Goal: Task Accomplishment & Management: Manage account settings

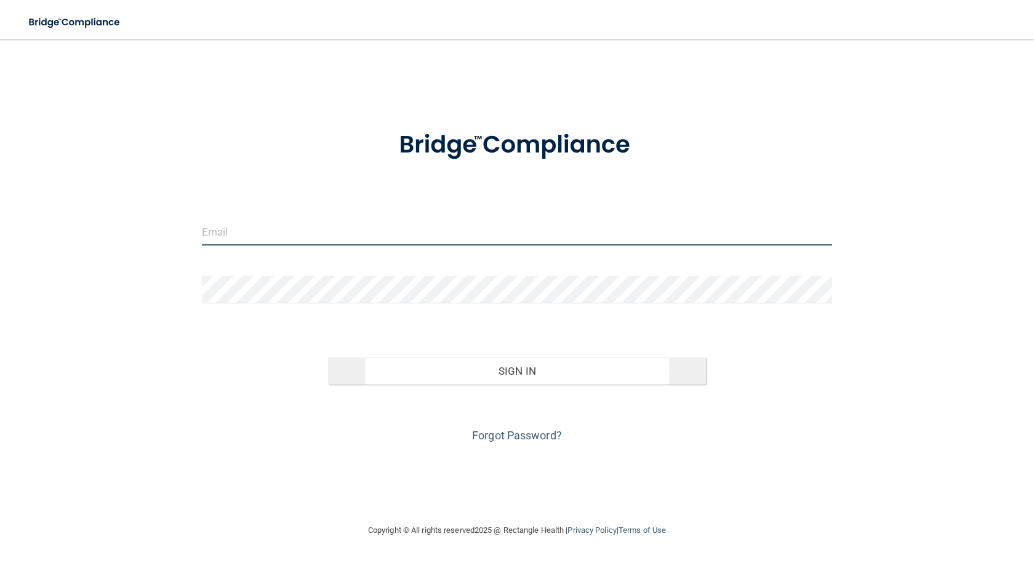
type input "[PERSON_NAME][EMAIL_ADDRESS][PERSON_NAME][DOMAIN_NAME]"
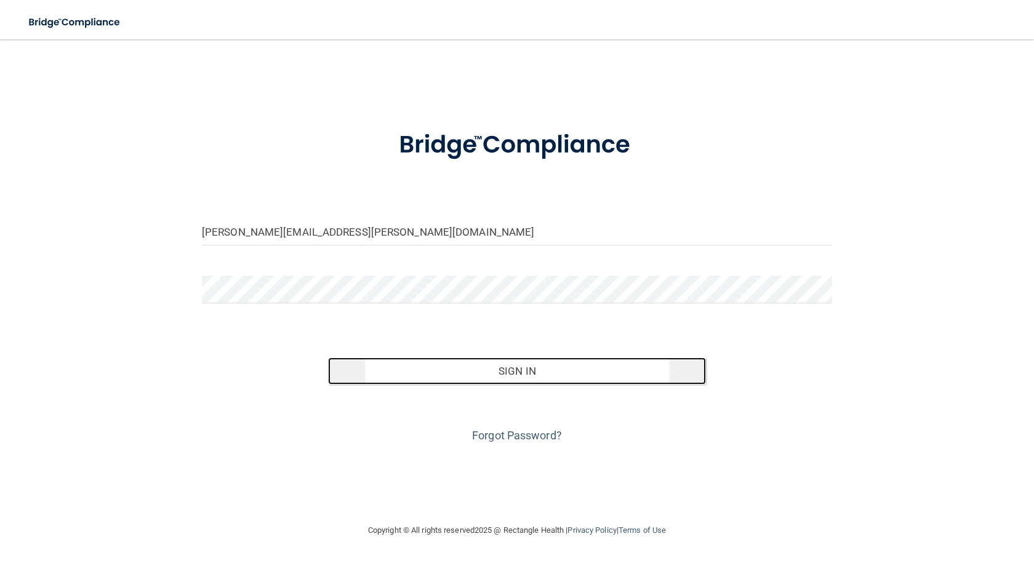
click at [513, 377] on button "Sign In" at bounding box center [517, 371] width 378 height 27
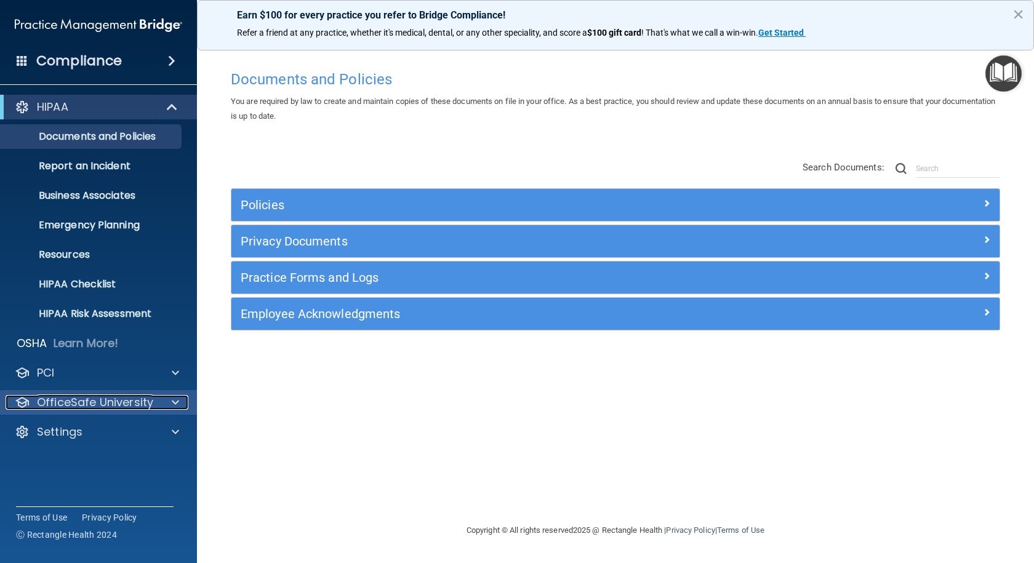
click at [87, 402] on p "OfficeSafe University" at bounding box center [95, 402] width 116 height 15
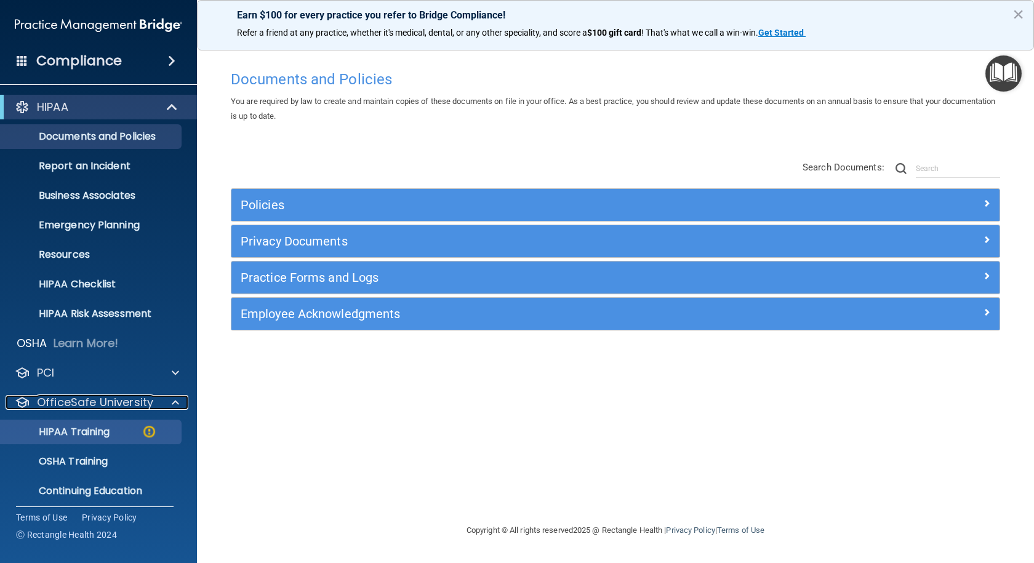
scroll to position [36, 0]
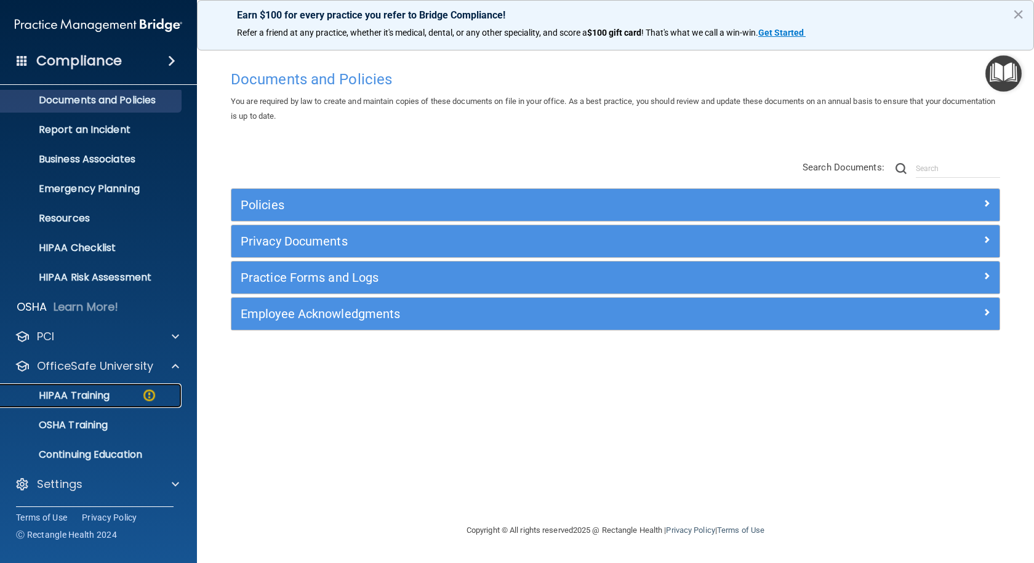
click at [90, 395] on p "HIPAA Training" at bounding box center [59, 396] width 102 height 12
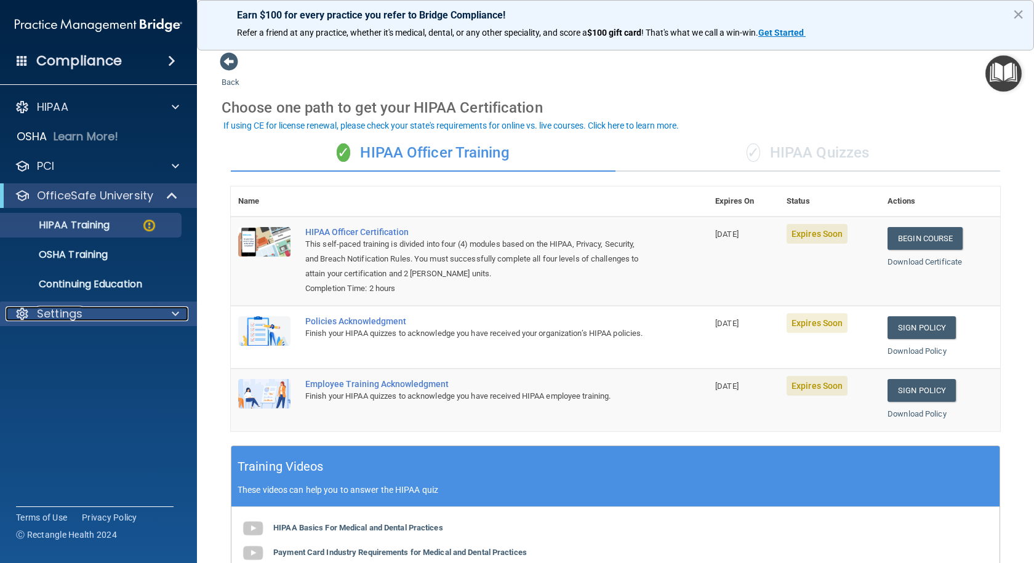
click at [78, 313] on p "Settings" at bounding box center [60, 314] width 46 height 15
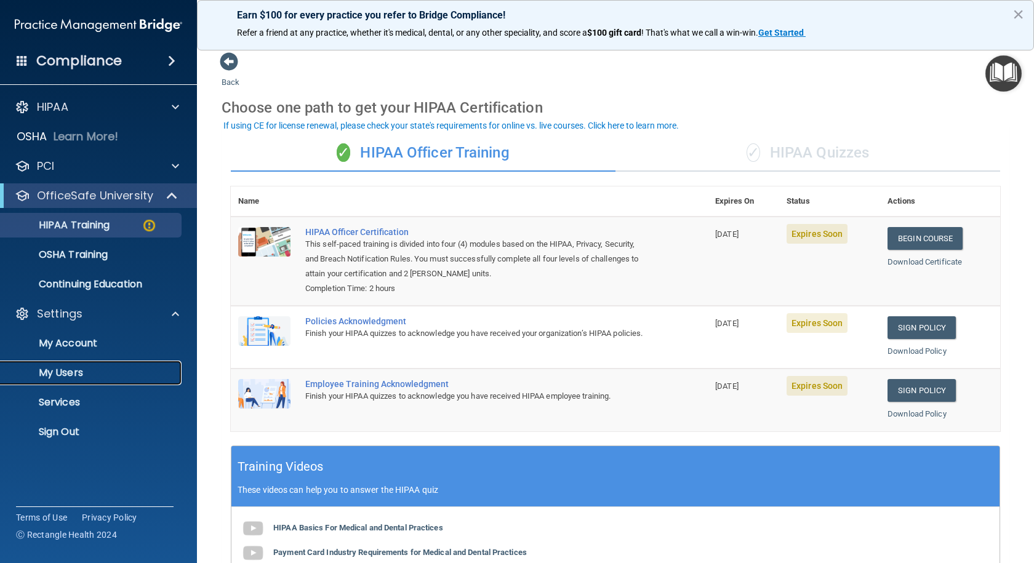
click at [61, 376] on p "My Users" at bounding box center [92, 373] width 168 height 12
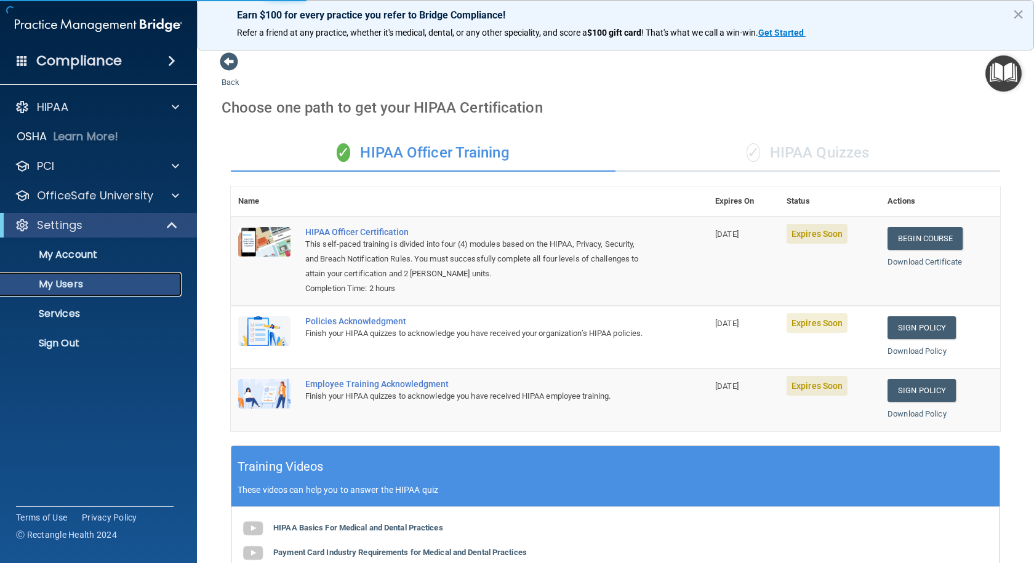
select select "20"
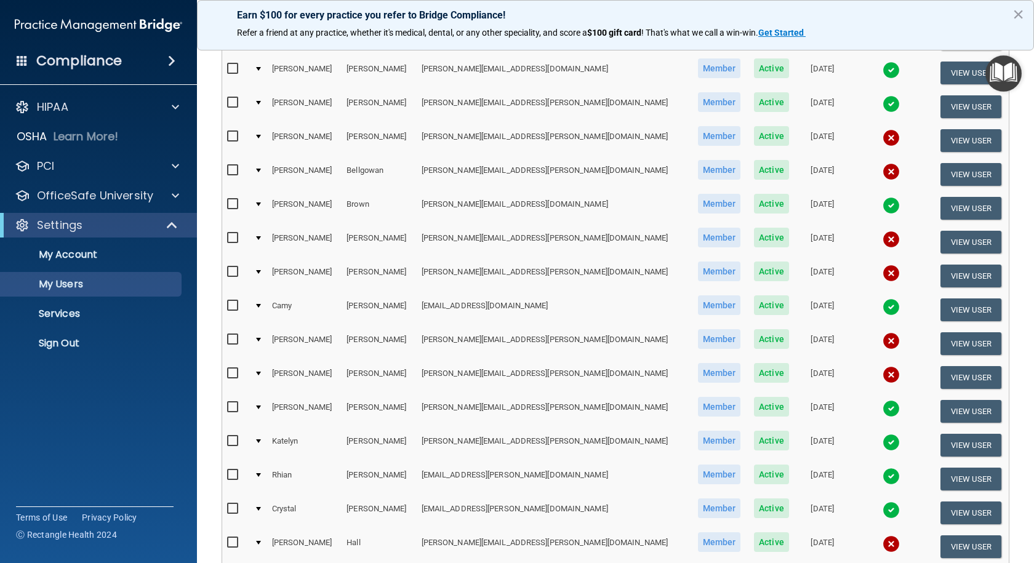
scroll to position [308, 0]
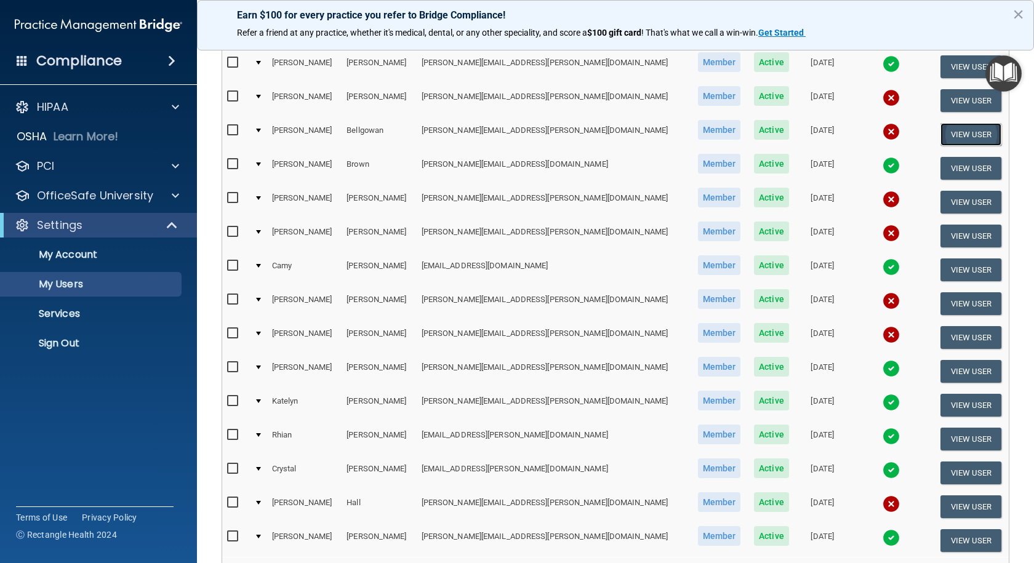
click at [951, 134] on button "View User" at bounding box center [971, 134] width 61 height 23
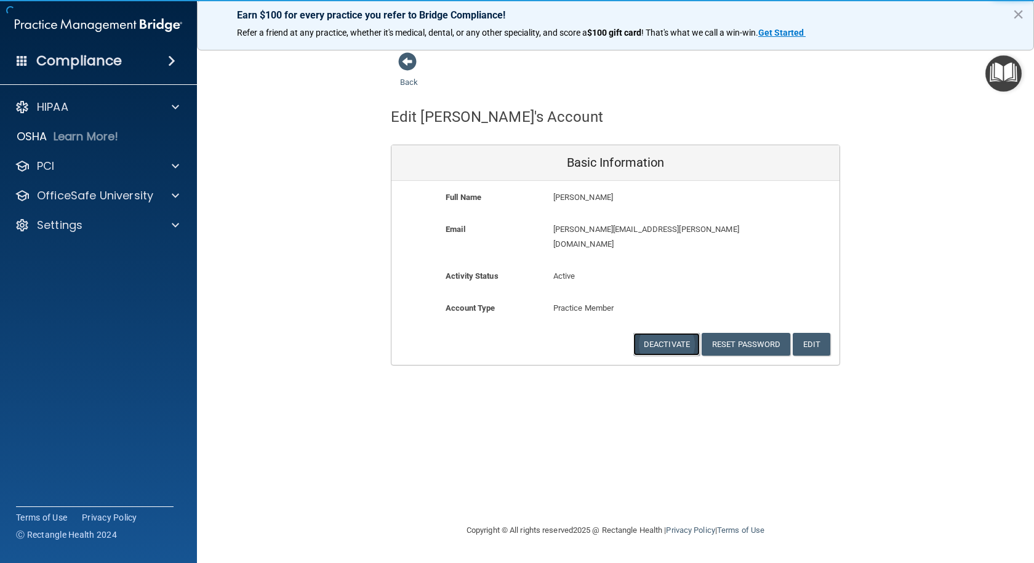
click at [667, 333] on button "Deactivate" at bounding box center [667, 344] width 66 height 23
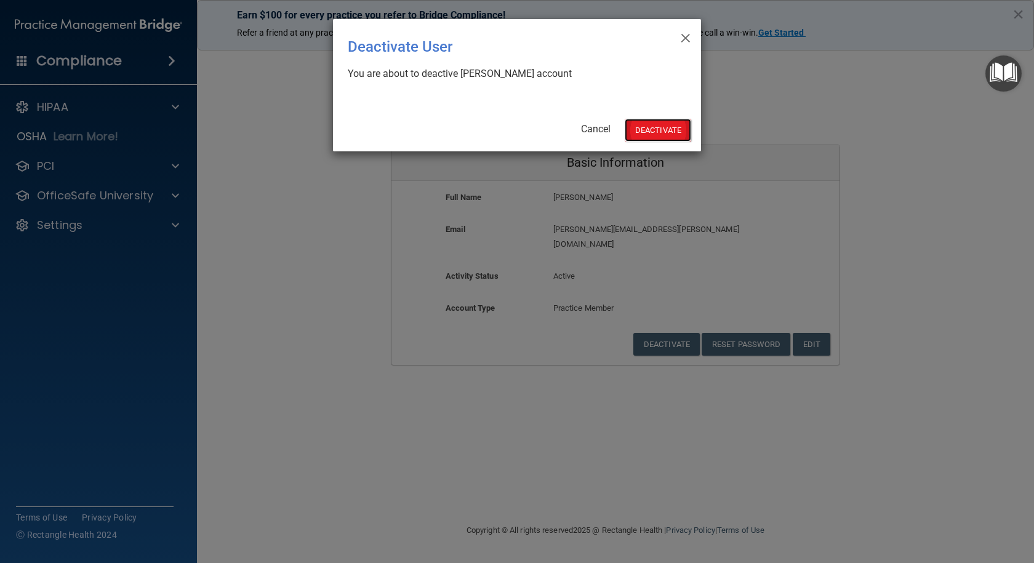
click at [645, 134] on button "Deactivate" at bounding box center [658, 130] width 66 height 23
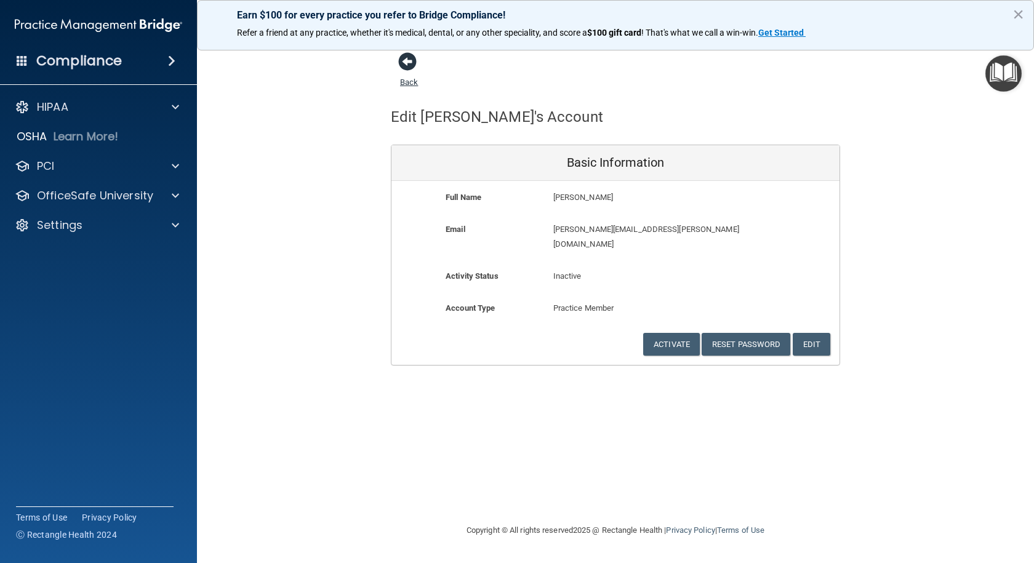
click at [407, 58] on span at bounding box center [407, 61] width 18 height 18
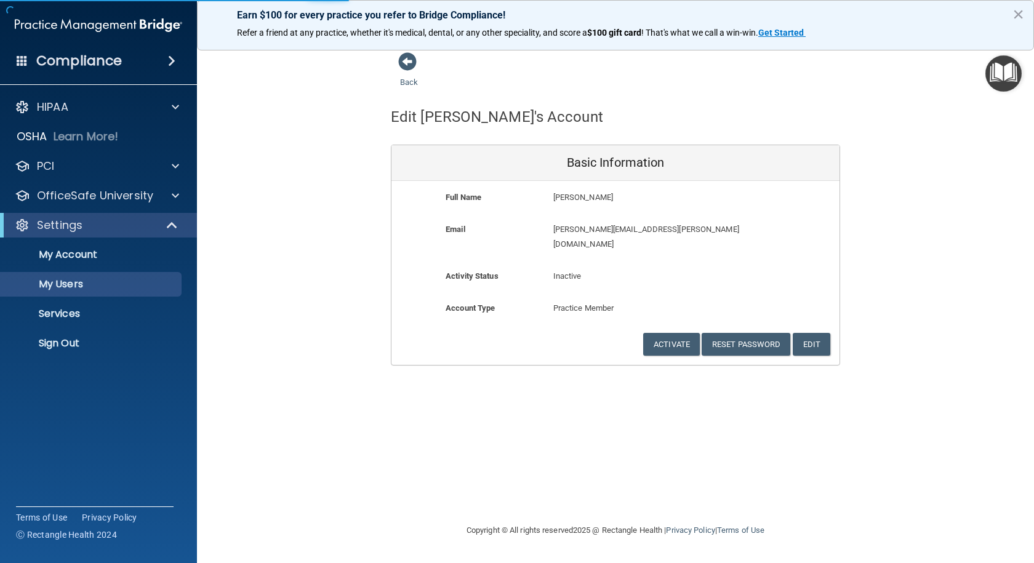
select select "20"
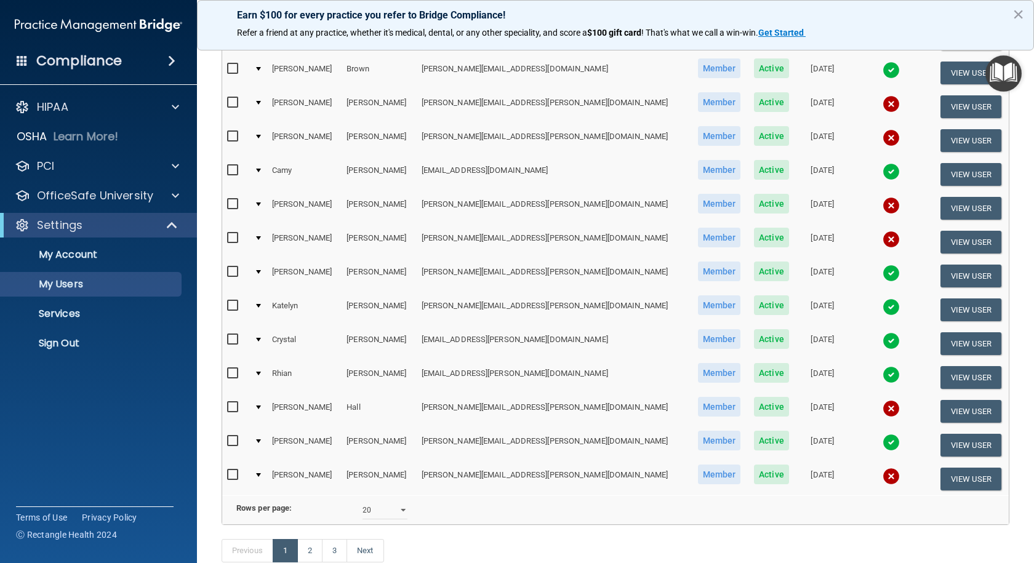
scroll to position [431, 0]
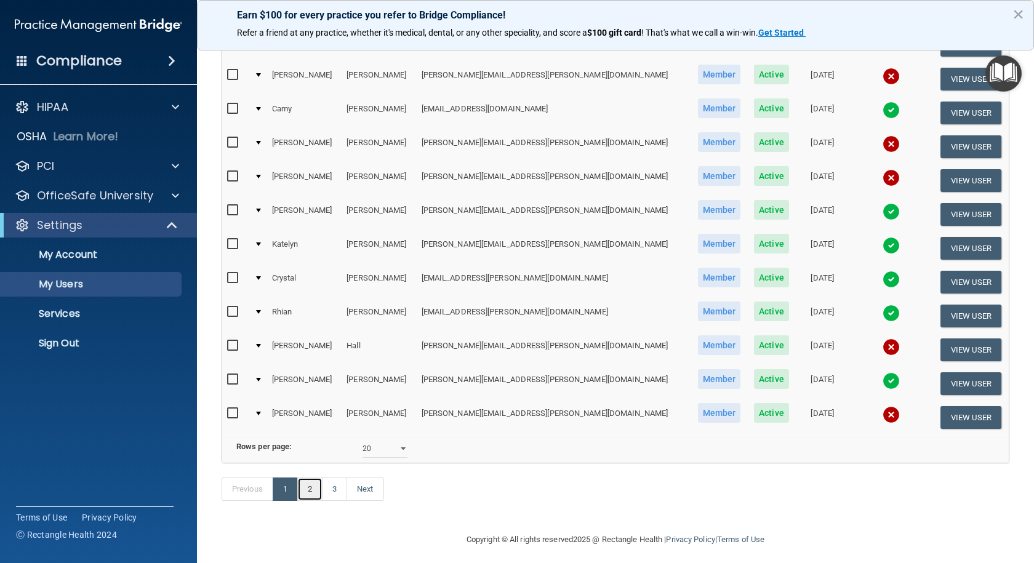
click at [307, 501] on link "2" at bounding box center [309, 489] width 25 height 23
select select "20"
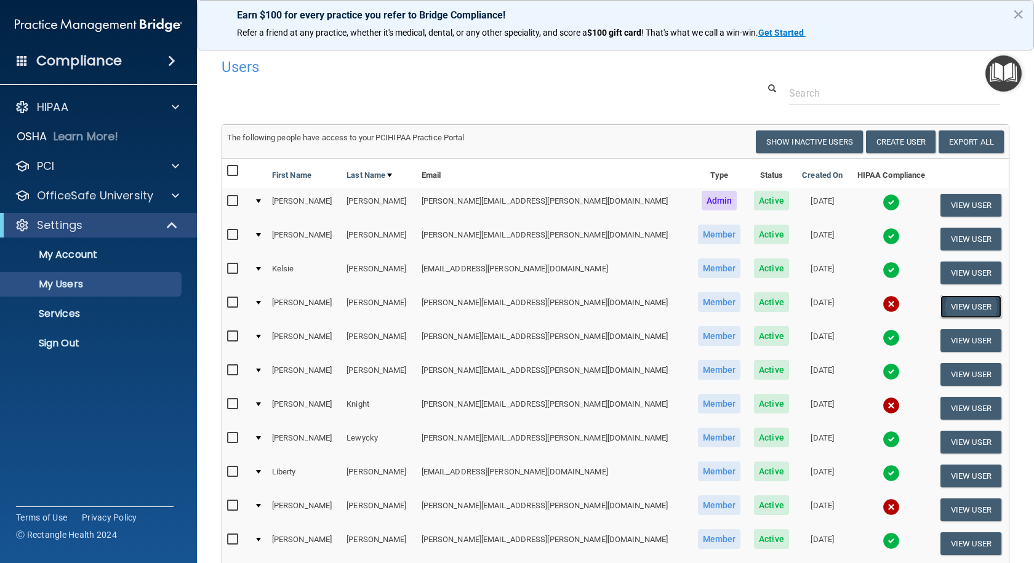
click at [941, 307] on button "View User" at bounding box center [971, 307] width 61 height 23
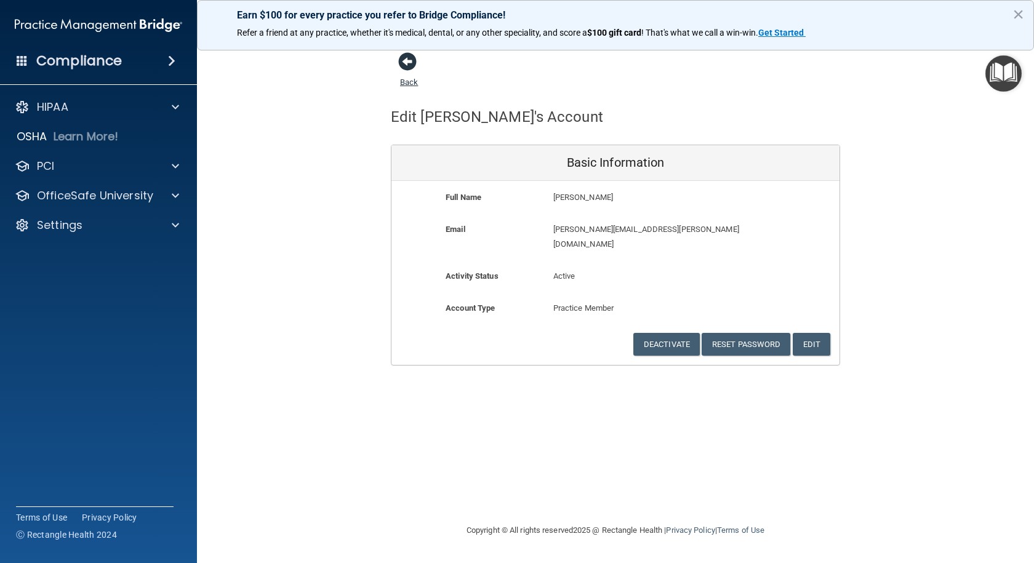
click at [403, 61] on span at bounding box center [407, 61] width 18 height 18
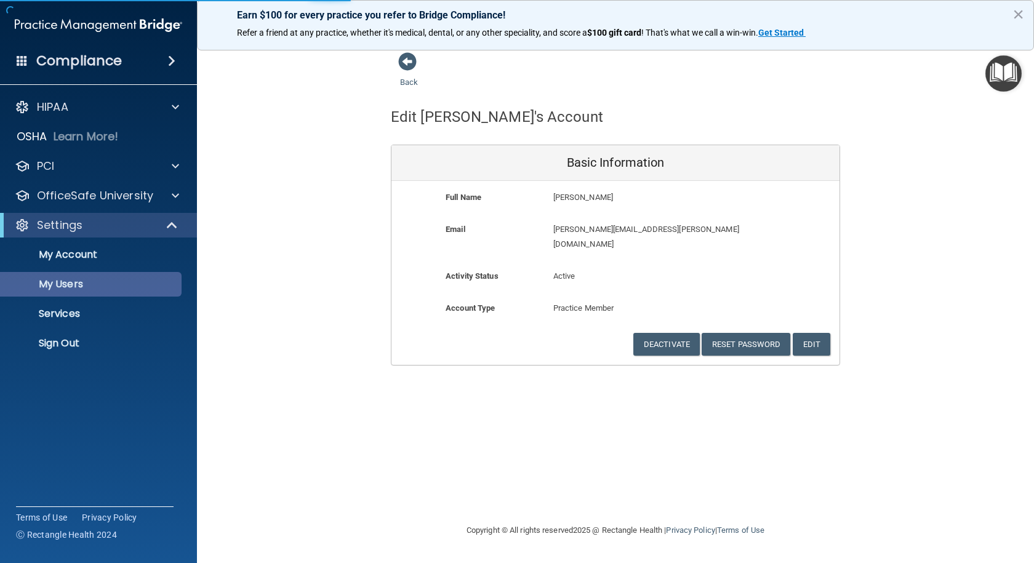
select select "20"
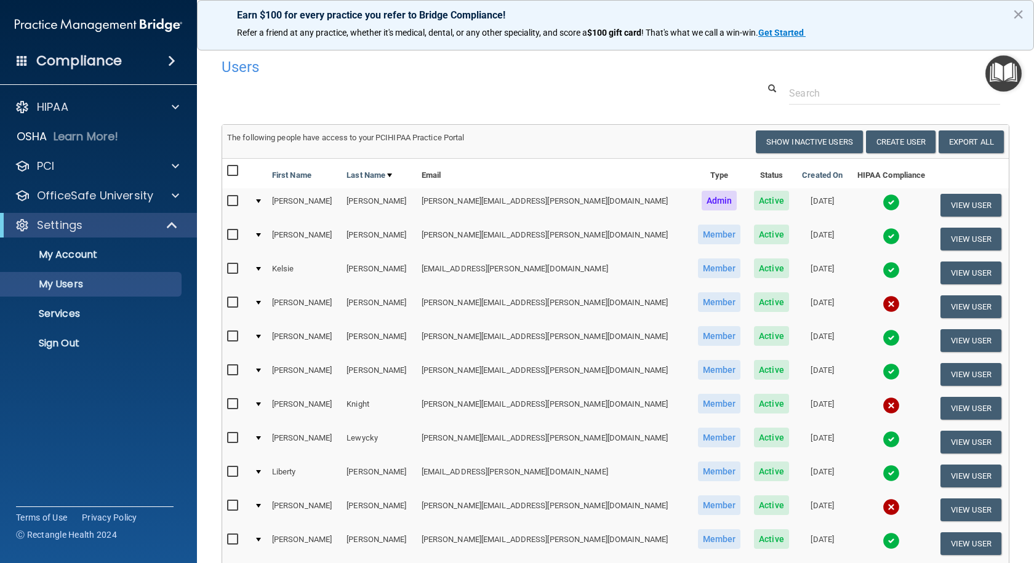
click at [261, 302] on div at bounding box center [258, 303] width 5 height 4
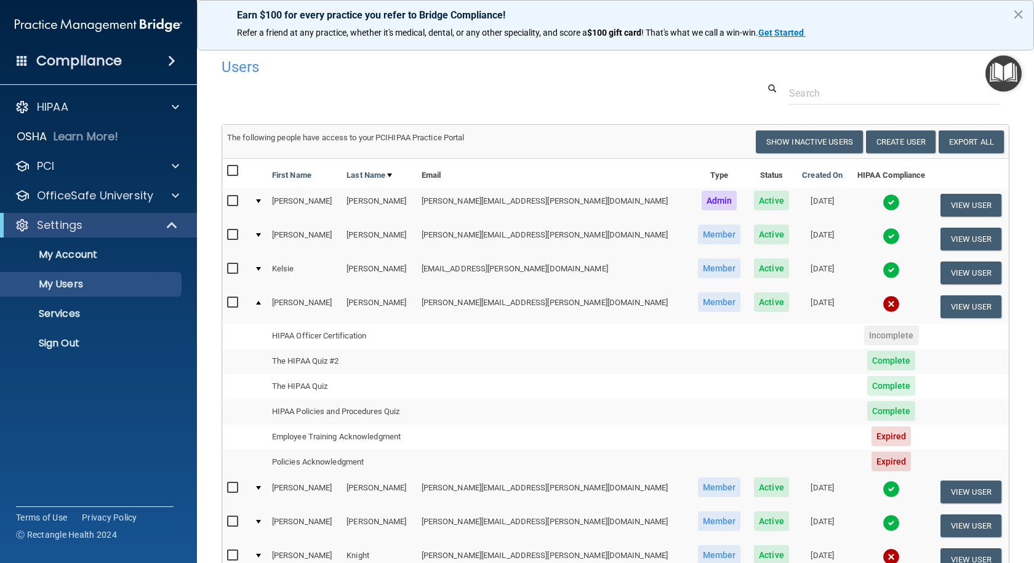
click at [261, 301] on div at bounding box center [258, 303] width 5 height 4
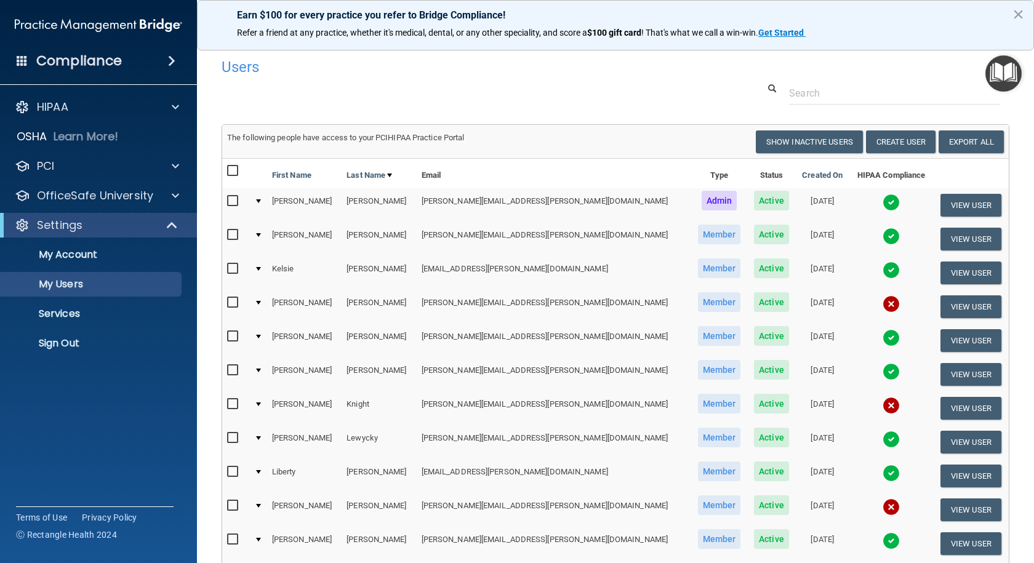
click at [263, 401] on td at bounding box center [258, 409] width 18 height 34
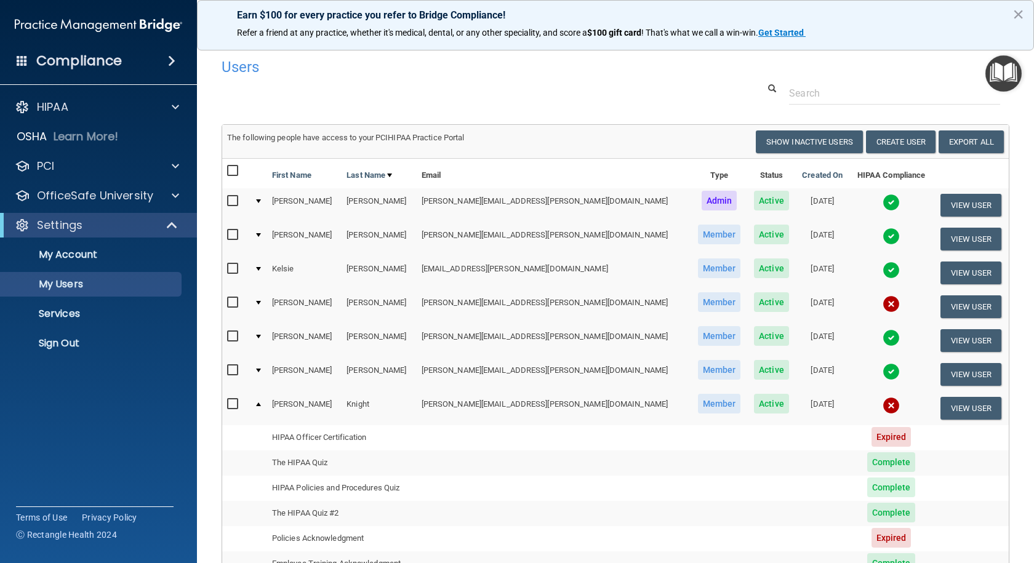
scroll to position [62, 0]
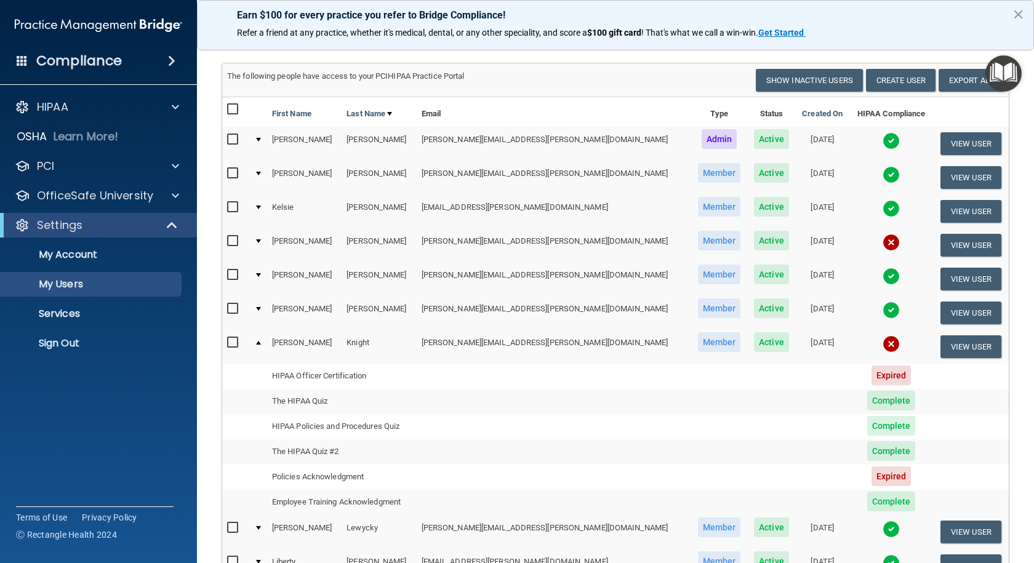
click at [262, 340] on td at bounding box center [258, 346] width 18 height 33
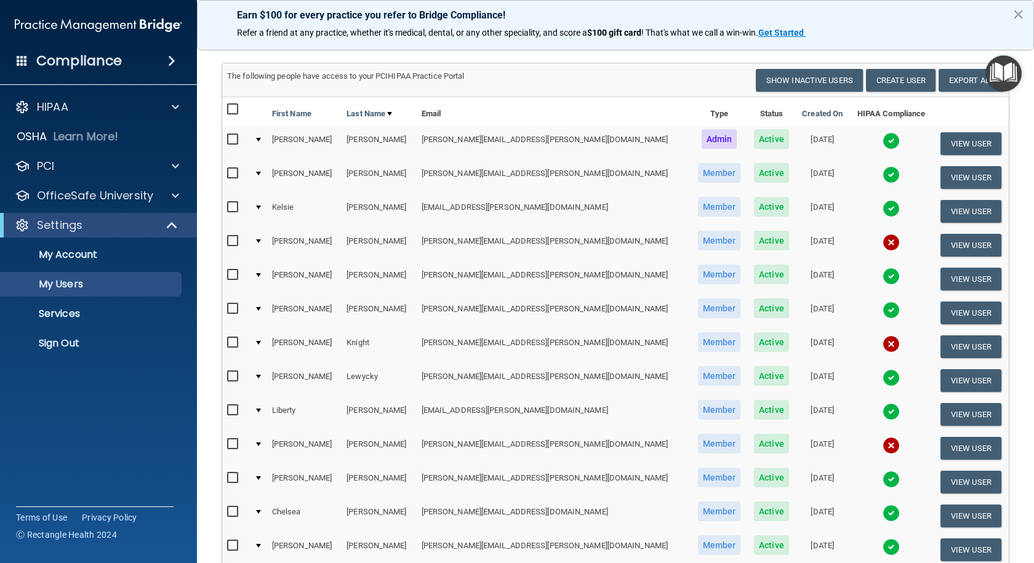
click at [261, 445] on div at bounding box center [258, 445] width 5 height 4
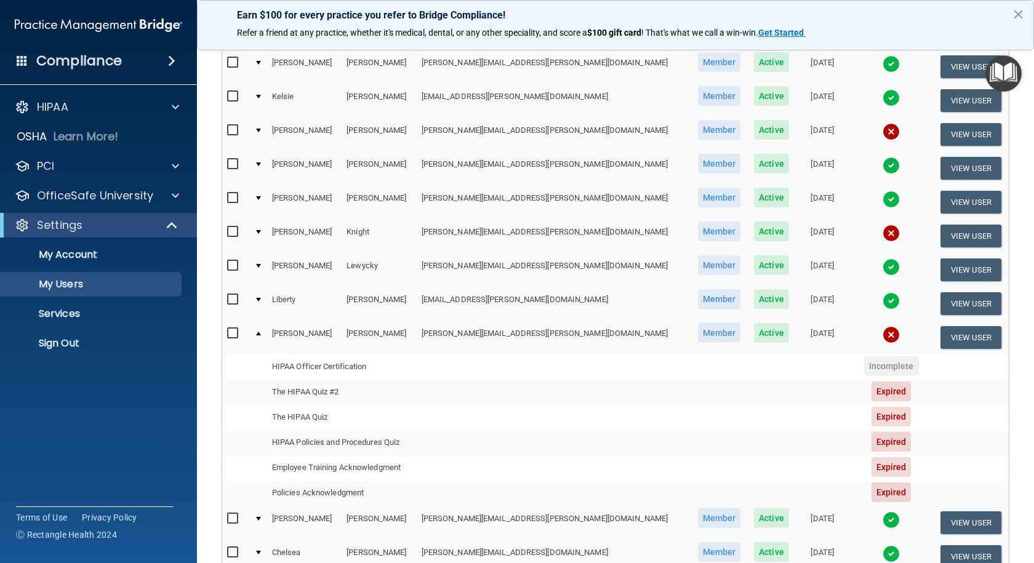
scroll to position [185, 0]
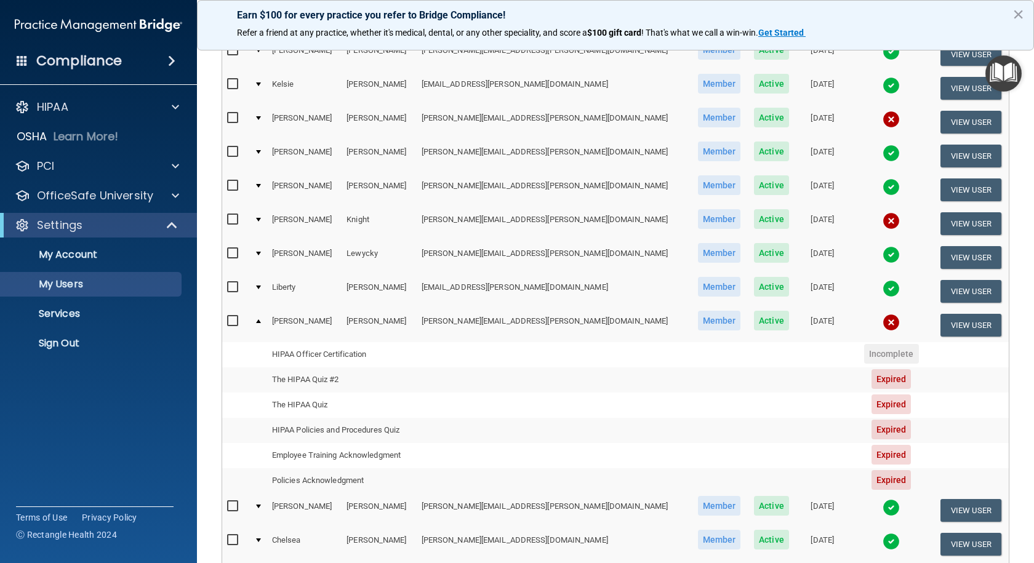
click at [261, 321] on div at bounding box center [258, 322] width 5 height 4
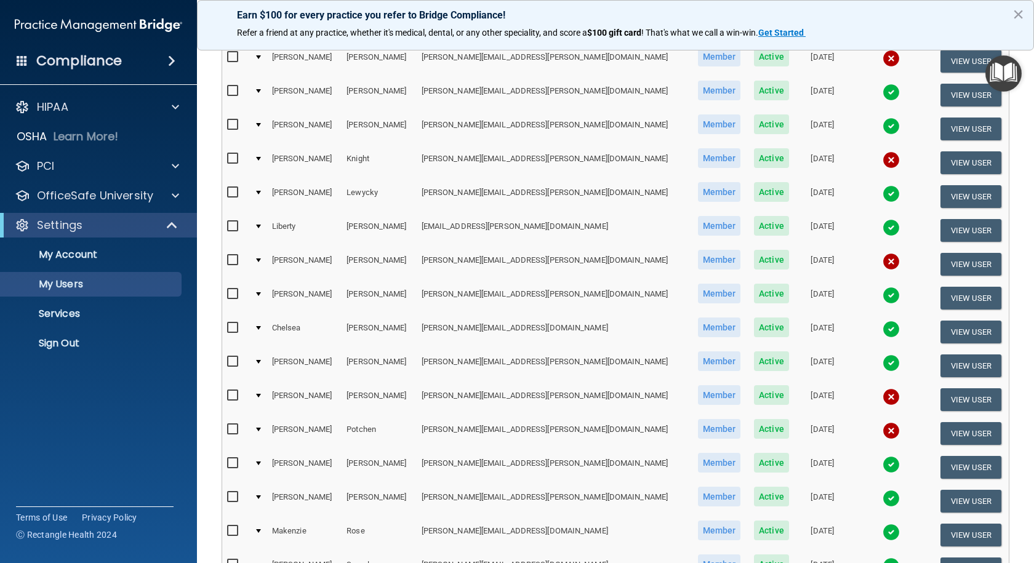
scroll to position [246, 0]
click at [942, 359] on button "View User" at bounding box center [971, 365] width 61 height 23
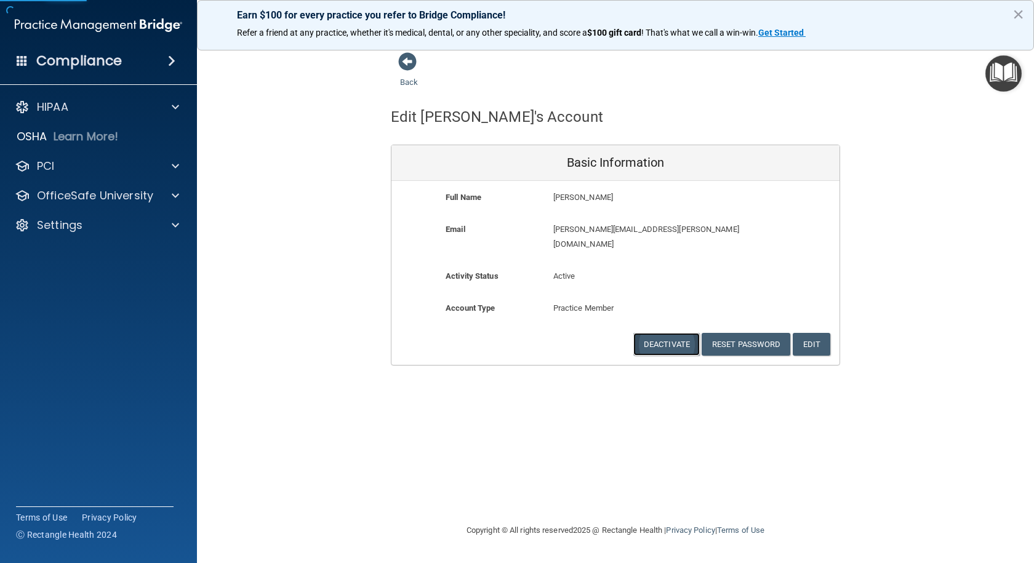
click at [662, 333] on button "Deactivate" at bounding box center [667, 344] width 66 height 23
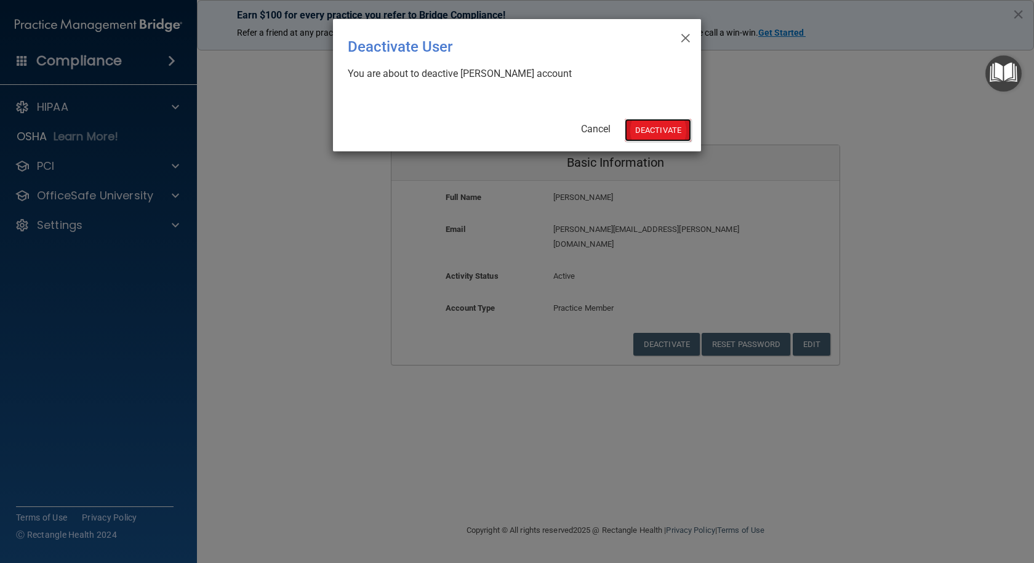
click at [669, 125] on button "Deactivate" at bounding box center [658, 130] width 66 height 23
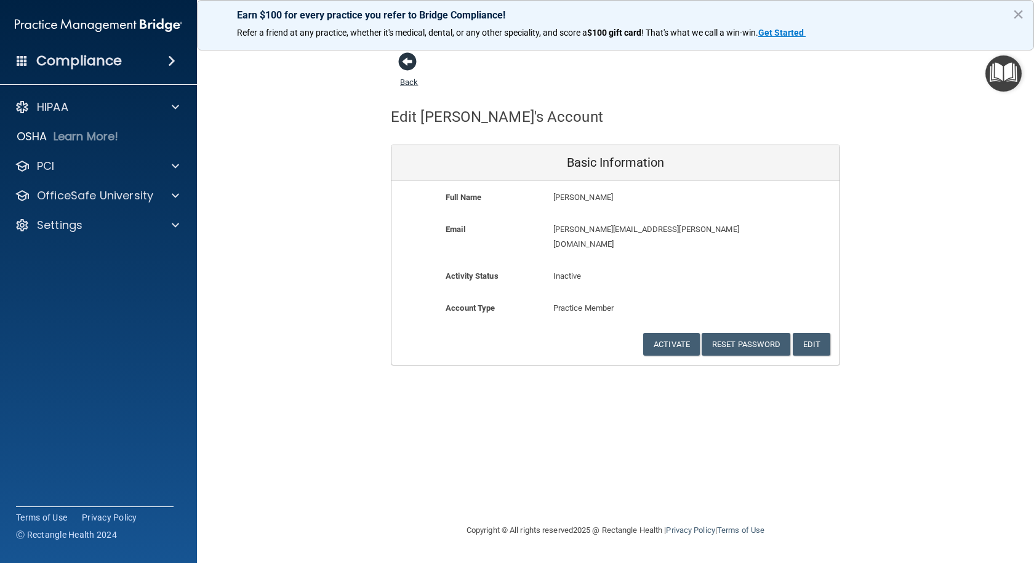
click at [409, 61] on span at bounding box center [407, 61] width 18 height 18
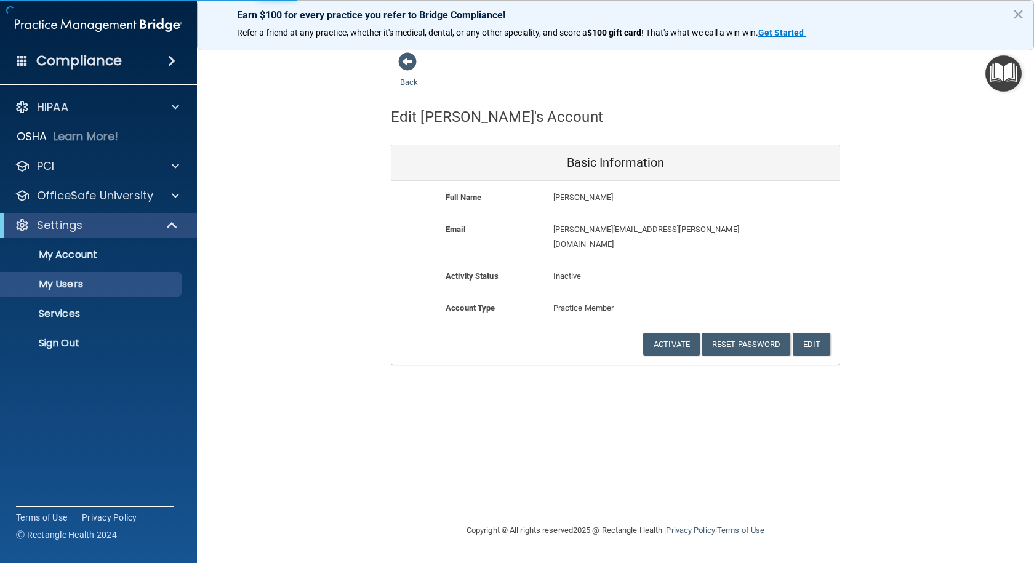
select select "20"
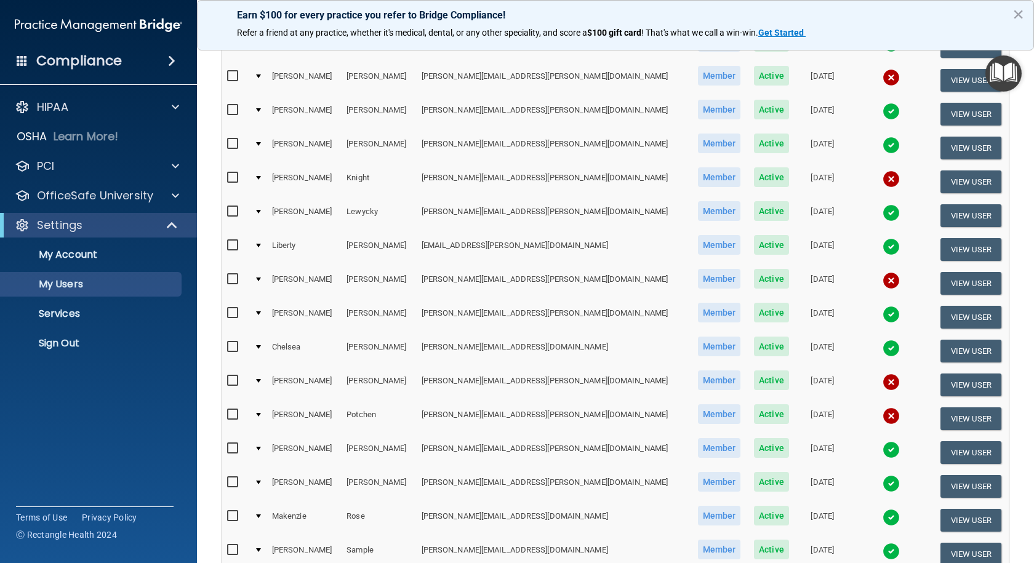
scroll to position [246, 0]
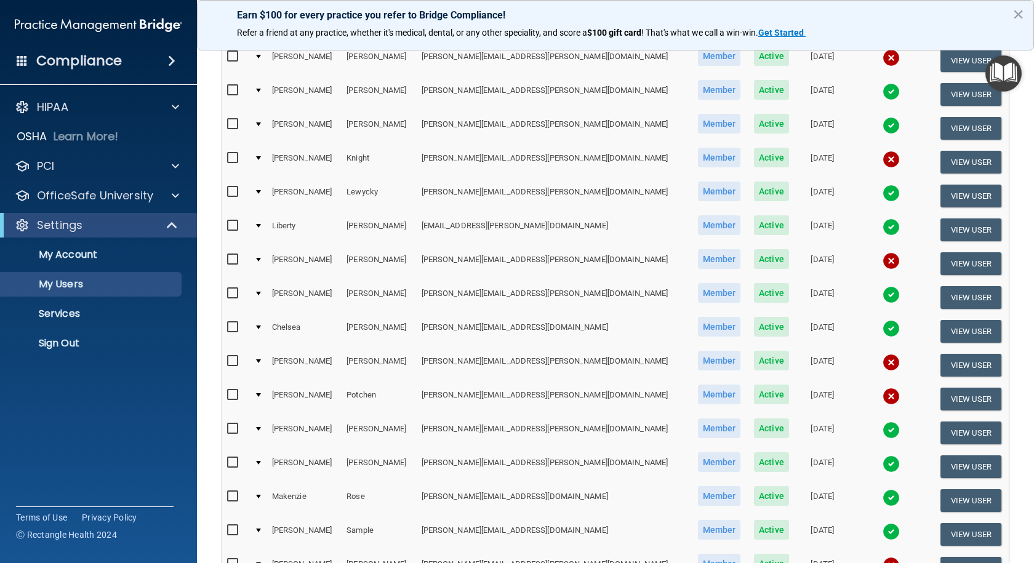
click at [261, 394] on div at bounding box center [258, 395] width 5 height 4
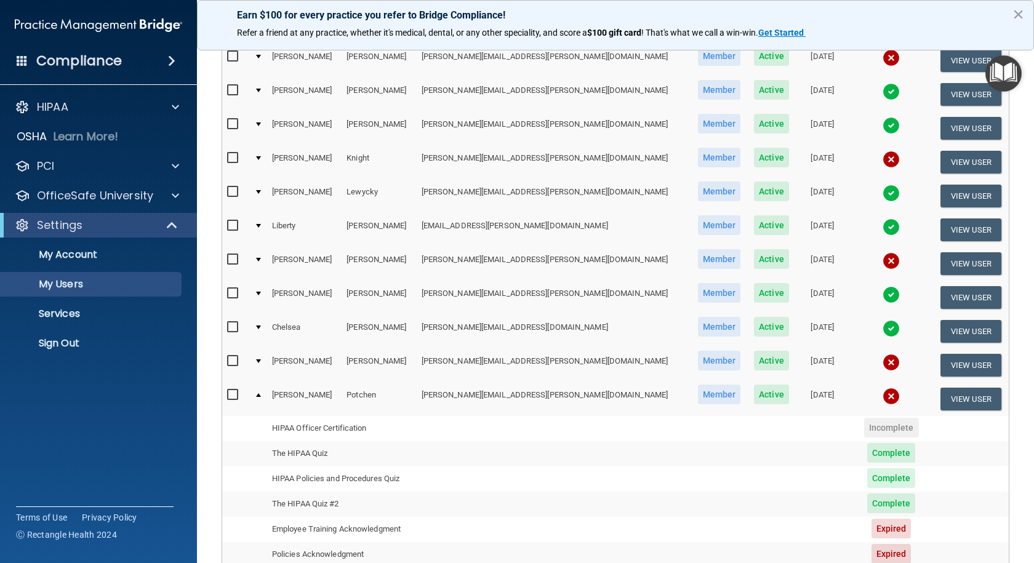
click at [261, 395] on div at bounding box center [258, 395] width 5 height 4
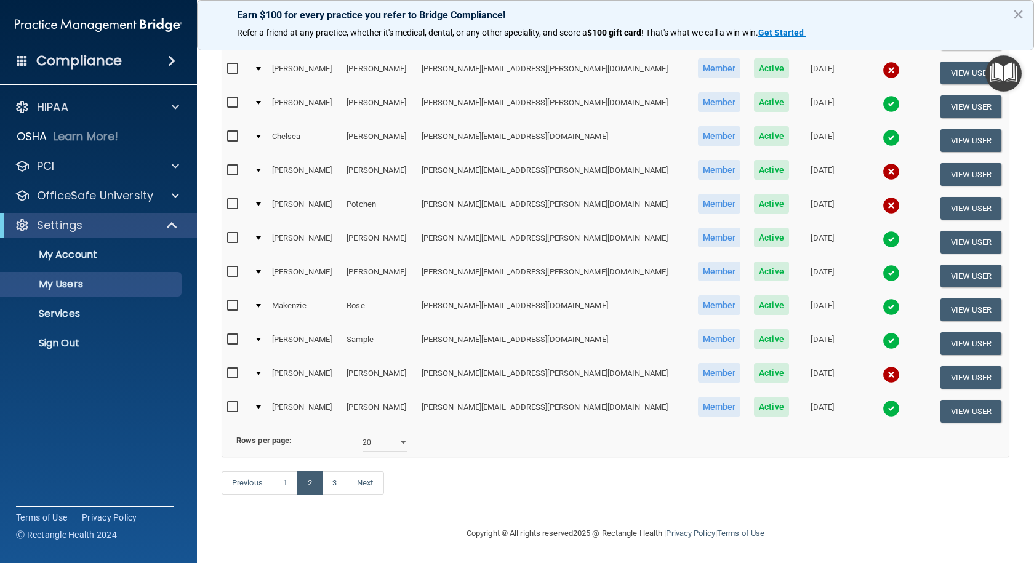
scroll to position [456, 0]
click at [334, 479] on link "3" at bounding box center [334, 483] width 25 height 23
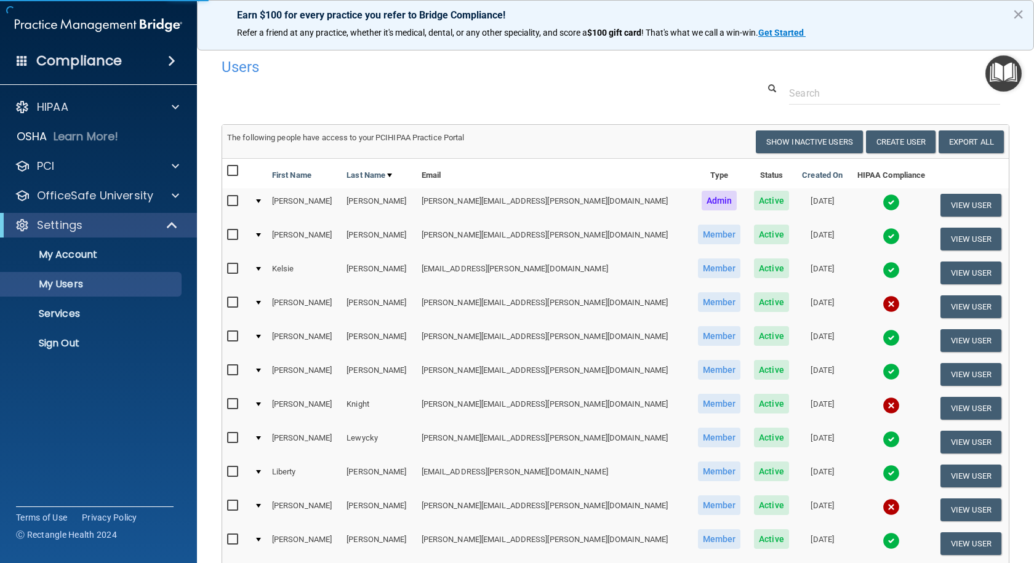
select select "20"
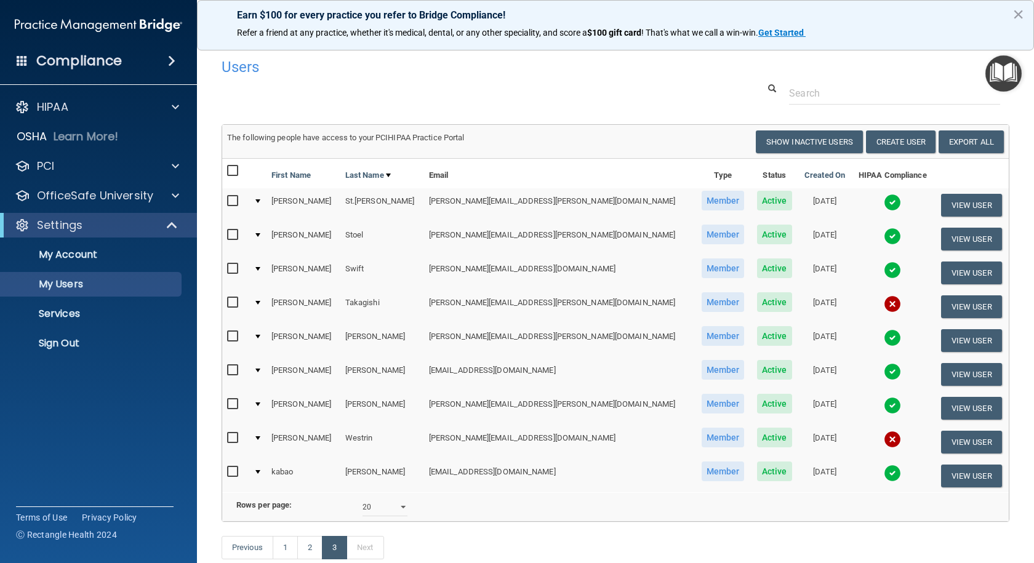
click at [260, 301] on div at bounding box center [258, 303] width 5 height 4
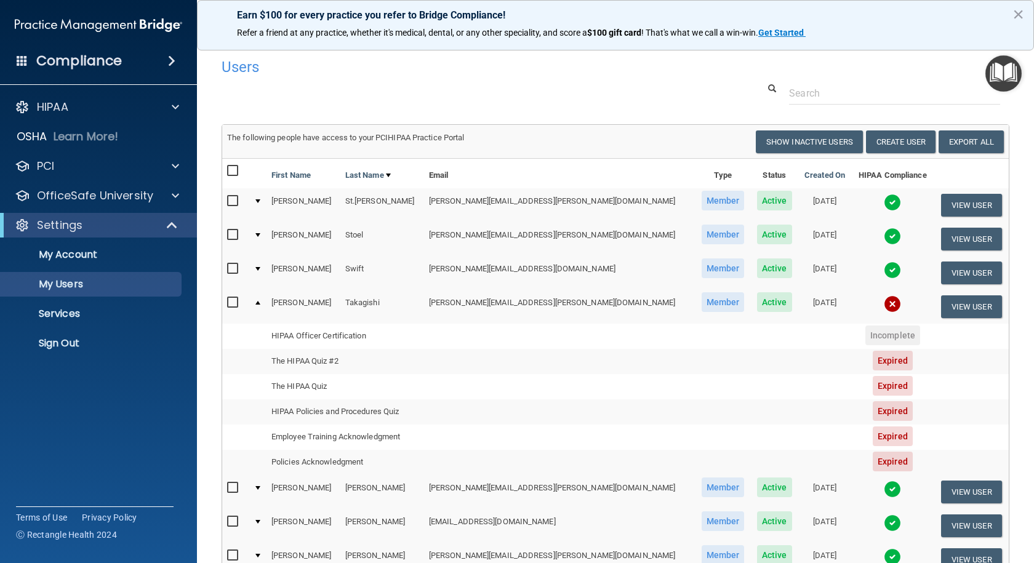
click at [260, 301] on div at bounding box center [258, 303] width 5 height 4
